Goal: Check status

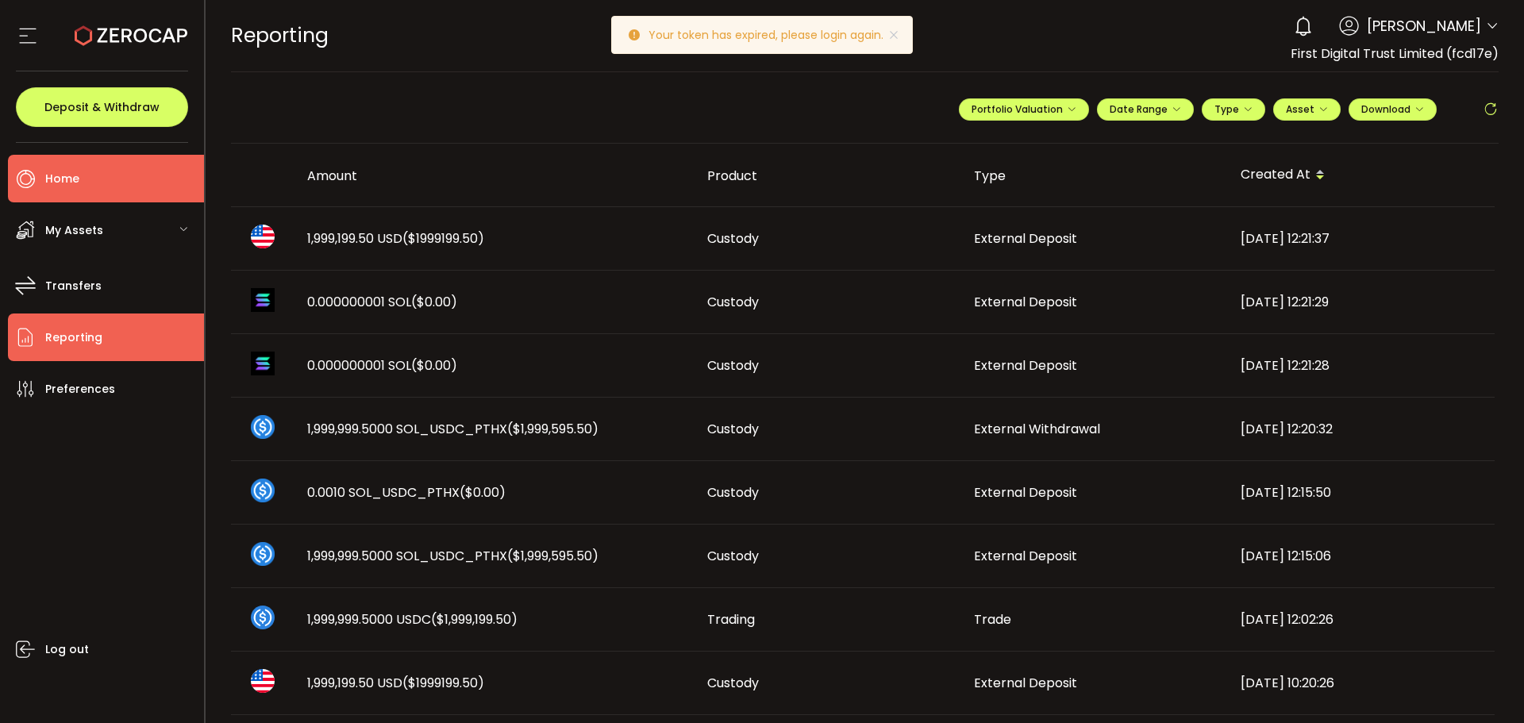
click at [126, 160] on li "Home" at bounding box center [106, 179] width 196 height 48
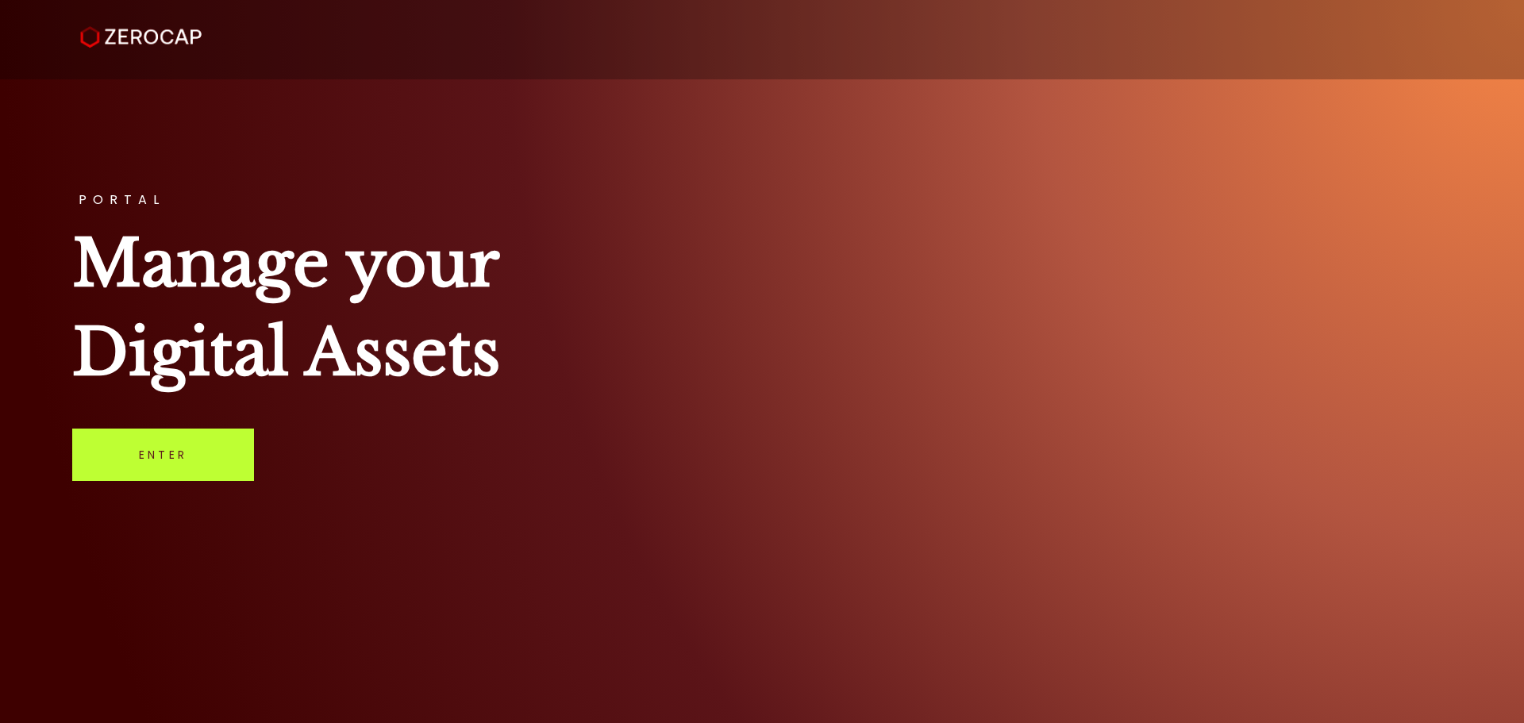
click at [106, 458] on link "Enter" at bounding box center [163, 455] width 182 height 52
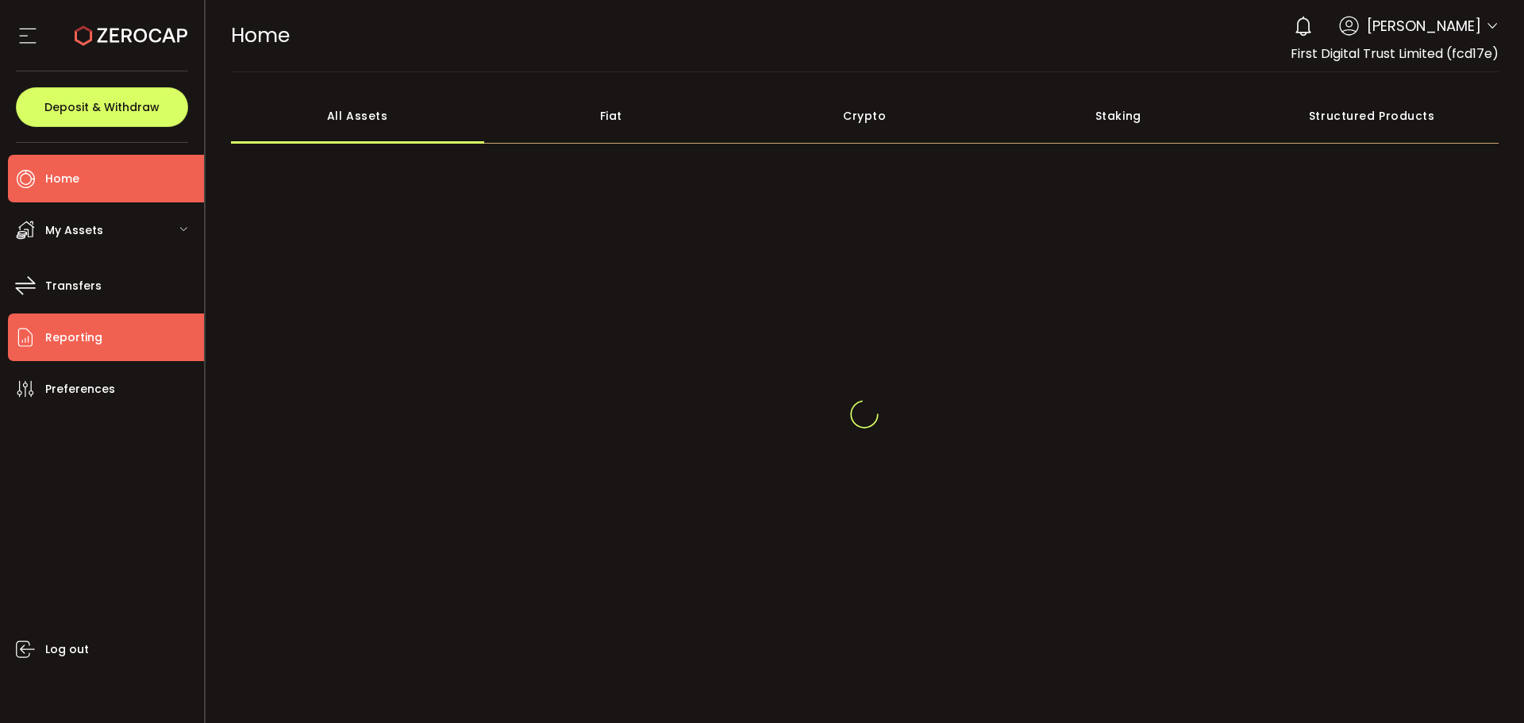
click at [125, 336] on li "Reporting" at bounding box center [106, 338] width 196 height 48
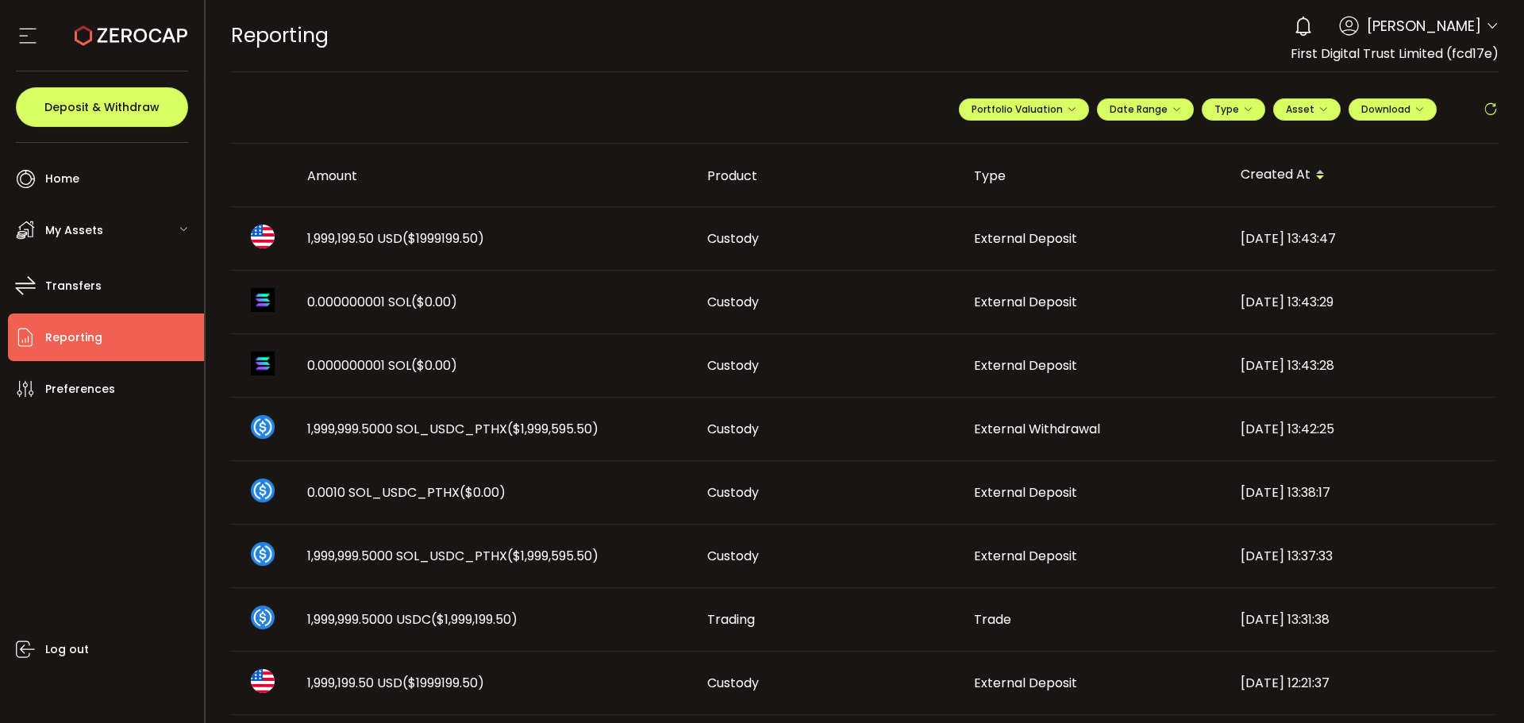
click at [434, 234] on span "($1999199.50)" at bounding box center [444, 238] width 82 height 18
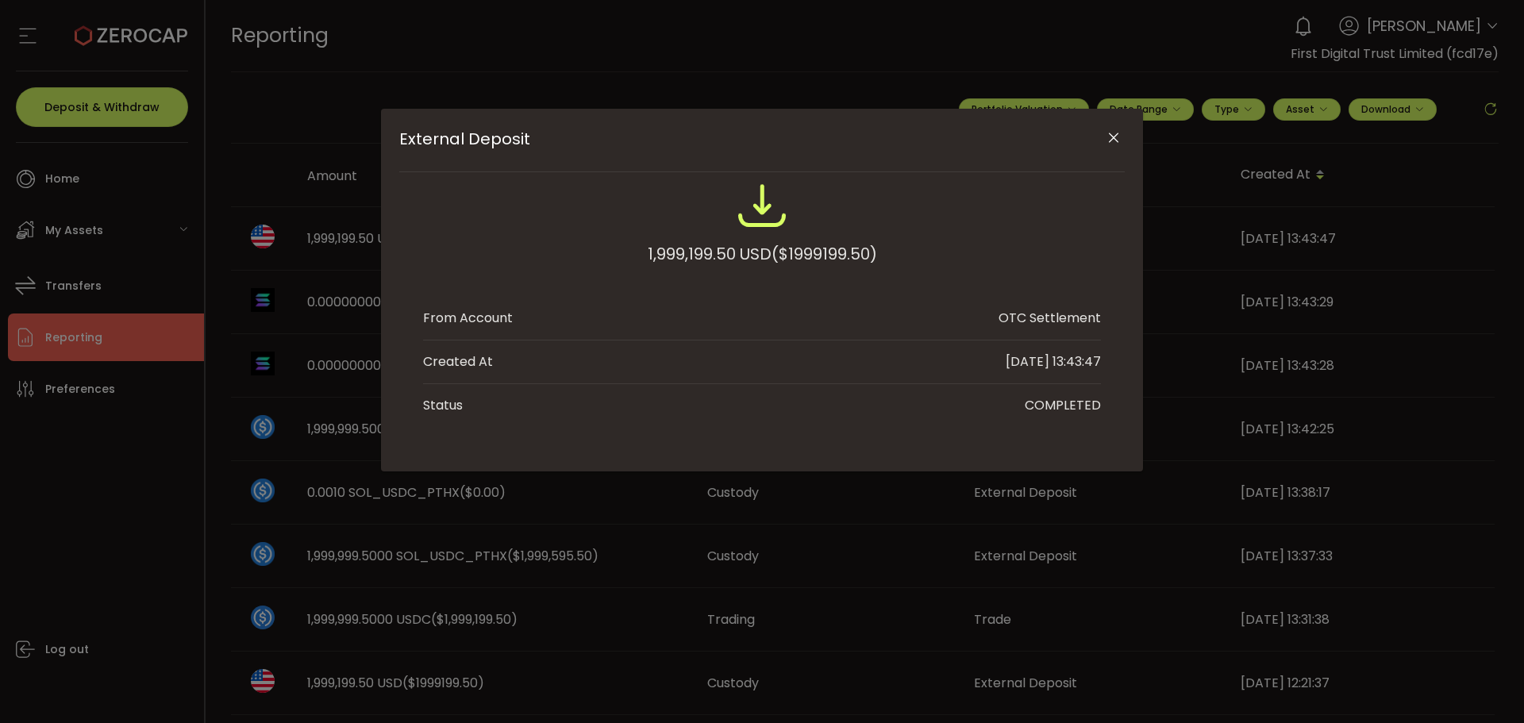
click at [649, 255] on div "1,999,199.50 USD ($1999199.50)" at bounding box center [762, 254] width 229 height 29
